Goal: Complete application form

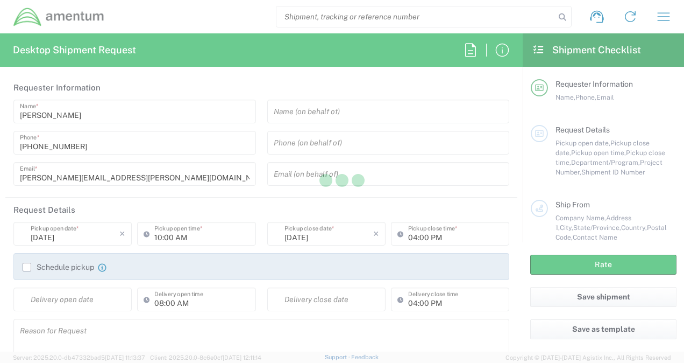
type input "[GEOGRAPHIC_DATA]"
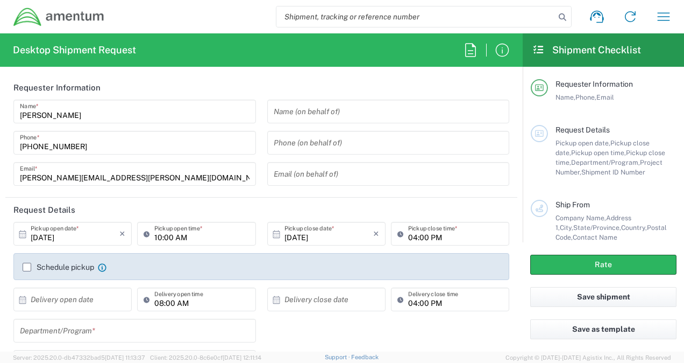
type input "3566.04.0001.TRI2.MATS.3000.00"
click at [661, 15] on icon "button" at bounding box center [663, 16] width 17 height 17
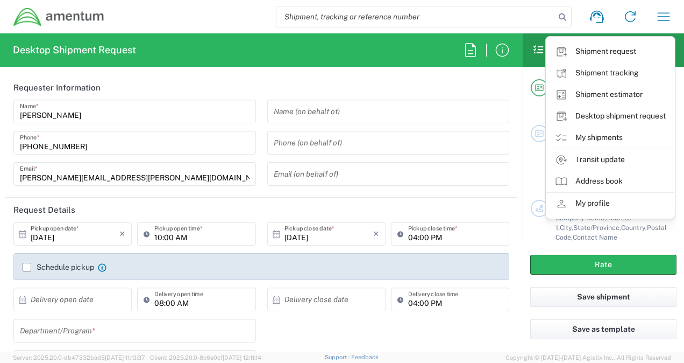
click at [589, 138] on link "My shipments" at bounding box center [611, 138] width 128 height 22
